Goal: Information Seeking & Learning: Learn about a topic

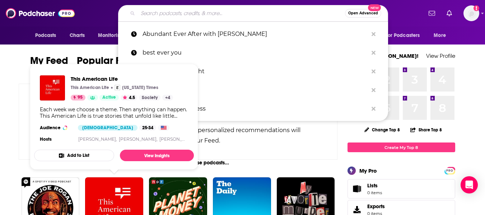
click at [182, 10] on input "Search podcasts, credits, & more..." at bounding box center [241, 13] width 207 height 11
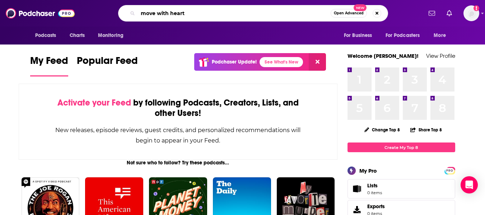
type input "move with heart"
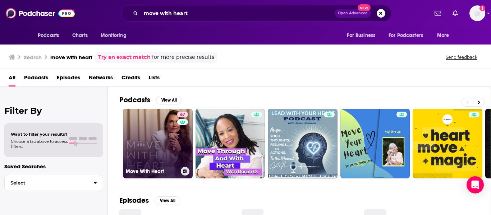
click at [169, 144] on link "67 Move With Heart" at bounding box center [158, 144] width 70 height 70
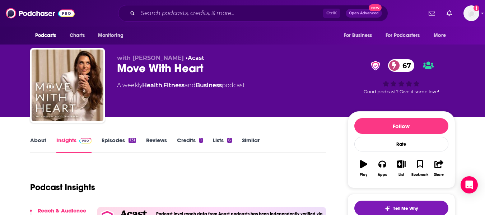
click at [40, 140] on link "About" at bounding box center [38, 145] width 16 height 17
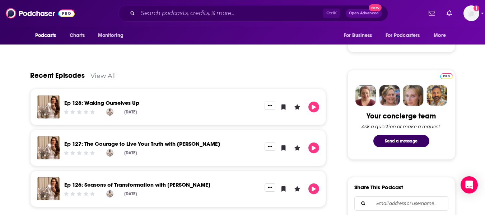
scroll to position [287, 0]
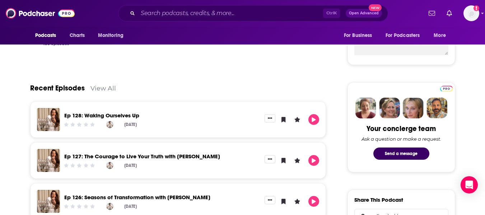
click at [106, 84] on link "View All" at bounding box center [104, 88] width 26 height 8
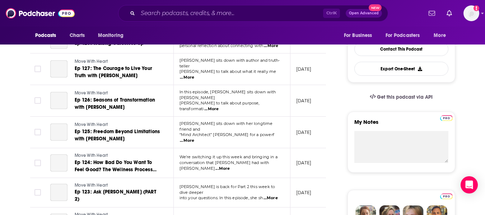
scroll to position [108, 0]
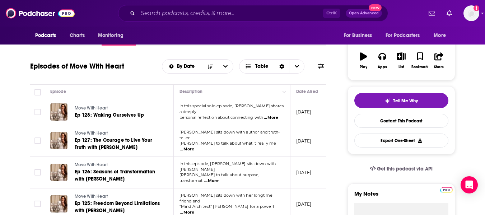
click at [194, 147] on span "...More" at bounding box center [187, 150] width 14 height 6
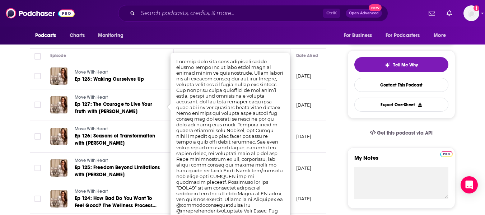
scroll to position [180, 0]
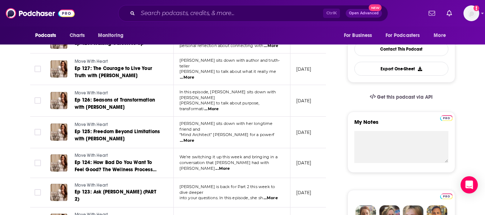
click at [308, 117] on td "[DATE]" at bounding box center [314, 133] width 47 height 32
click at [230, 166] on span "...More" at bounding box center [223, 169] width 14 height 6
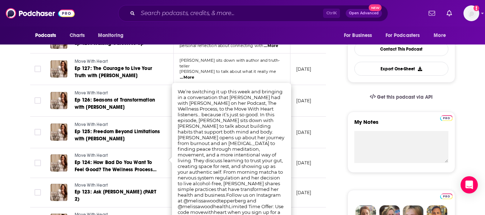
click at [311, 149] on td "[DATE]" at bounding box center [314, 163] width 47 height 30
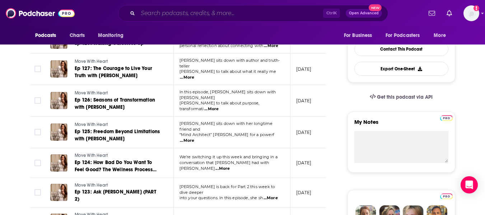
click at [199, 17] on input "Search podcasts, credits, & more..." at bounding box center [230, 13] width 185 height 11
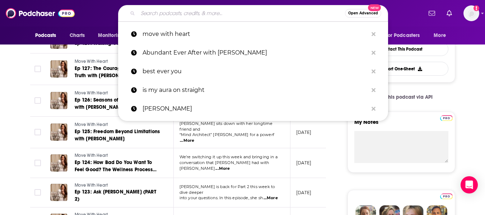
paste input "Outside the Studio with [PERSON_NAME]"
type input "Outside the Studio with [PERSON_NAME]"
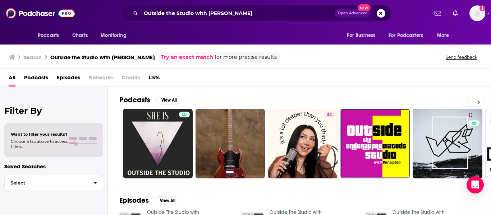
click at [477, 102] on button at bounding box center [479, 102] width 12 height 9
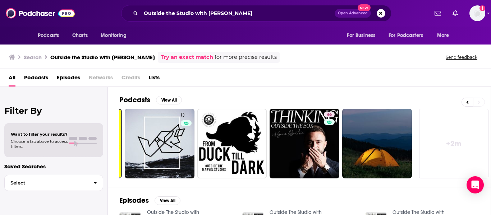
scroll to position [0, 288]
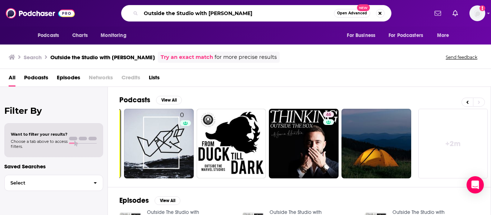
drag, startPoint x: 255, startPoint y: 16, endPoint x: 193, endPoint y: 14, distance: 62.6
click at [193, 14] on input "Outside the Studio with [PERSON_NAME]" at bounding box center [237, 13] width 193 height 11
type input "Outside the Studio"
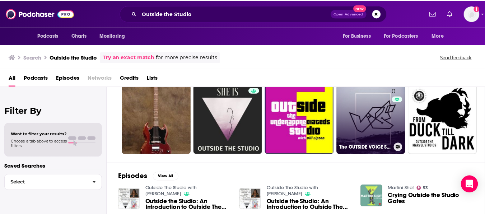
scroll to position [36, 0]
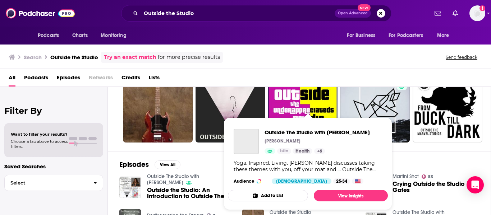
click at [298, 175] on div "Outside The Studio with [PERSON_NAME] [PERSON_NAME] Idle Health + 6 Yoga. Inspi…" at bounding box center [308, 156] width 160 height 67
click at [289, 131] on span "Outside The Studio with [PERSON_NAME]" at bounding box center [316, 132] width 105 height 7
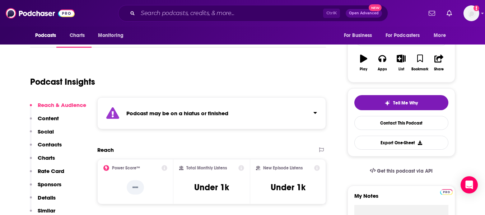
scroll to position [36, 0]
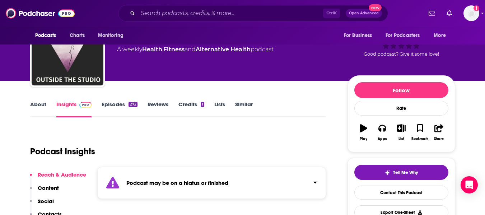
click at [34, 101] on div "About Insights Episodes 272 Reviews Credits 1 Lists Similar" at bounding box center [178, 109] width 296 height 18
click at [42, 105] on link "About" at bounding box center [38, 109] width 16 height 17
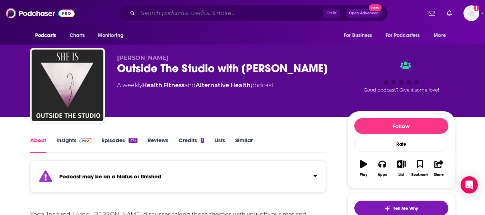
click at [217, 16] on input "Search podcasts, credits, & more..." at bounding box center [230, 13] width 185 height 11
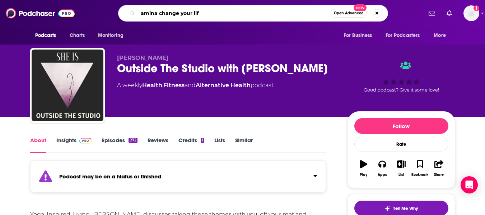
type input "amina change your life"
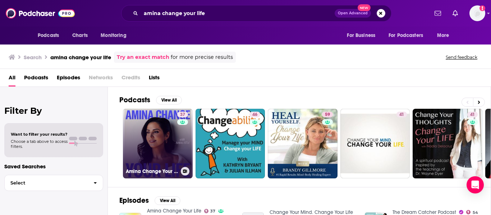
click at [157, 137] on link "37 Amina Change Your Life" at bounding box center [158, 144] width 70 height 70
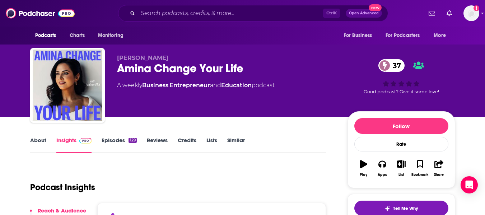
click at [32, 146] on link "About" at bounding box center [38, 145] width 16 height 17
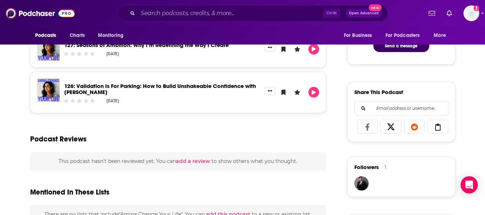
scroll to position [251, 0]
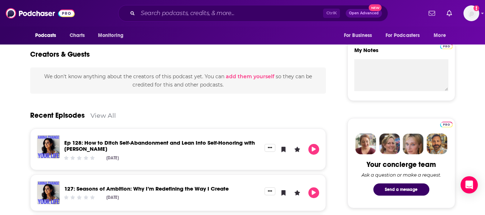
click at [104, 116] on link "View All" at bounding box center [104, 116] width 26 height 8
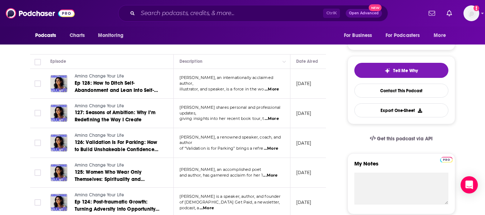
scroll to position [144, 0]
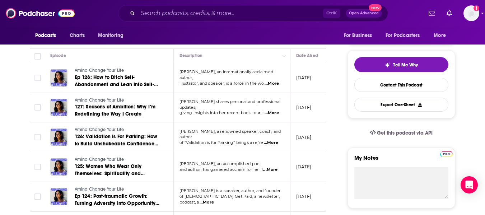
click at [276, 170] on span "...More" at bounding box center [270, 170] width 14 height 6
click at [324, 153] on td "[DATE]" at bounding box center [314, 167] width 47 height 30
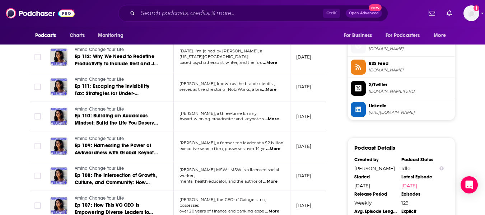
scroll to position [647, 0]
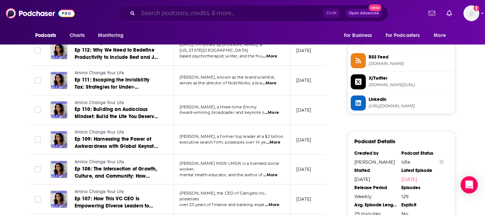
click at [207, 15] on input "Search podcasts, credits, & more..." at bounding box center [230, 13] width 185 height 11
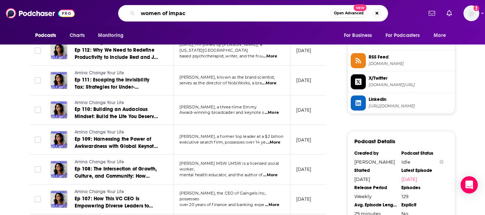
type input "women of impact"
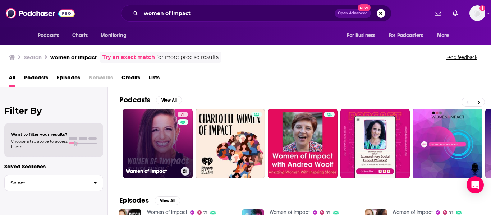
click at [157, 130] on link "71 Women of Impact" at bounding box center [158, 144] width 70 height 70
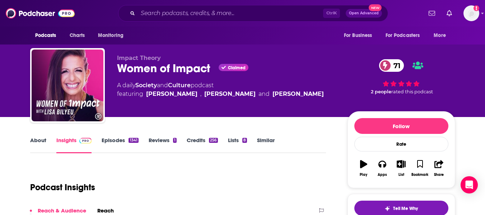
click at [43, 137] on link "About" at bounding box center [38, 145] width 16 height 17
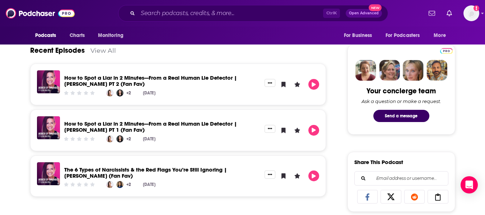
scroll to position [287, 0]
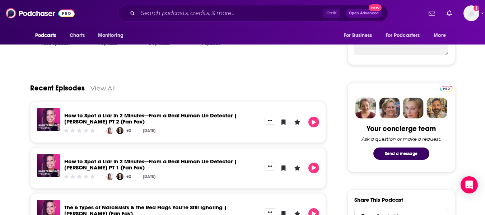
click at [107, 86] on link "View All" at bounding box center [104, 88] width 26 height 8
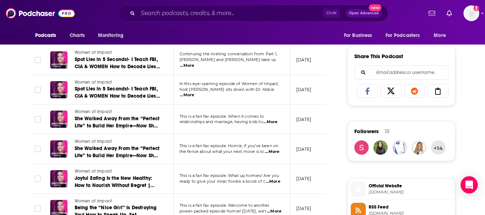
scroll to position [467, 0]
